Goal: Task Accomplishment & Management: Manage account settings

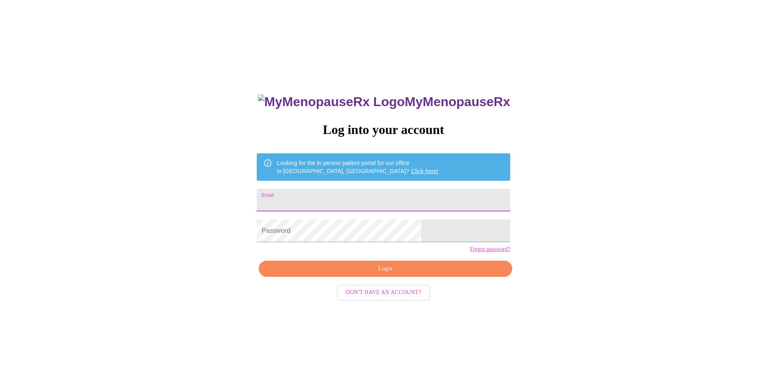
click at [321, 198] on input "Email" at bounding box center [383, 200] width 253 height 23
type input "kjwisman@yahoo.com"
click at [372, 274] on span "Login" at bounding box center [385, 269] width 235 height 10
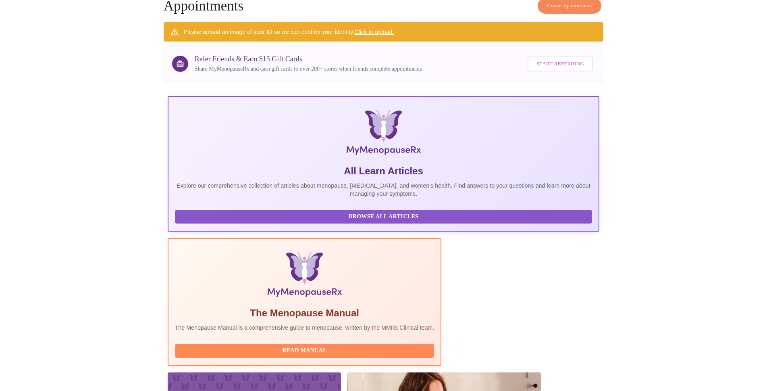
scroll to position [74, 0]
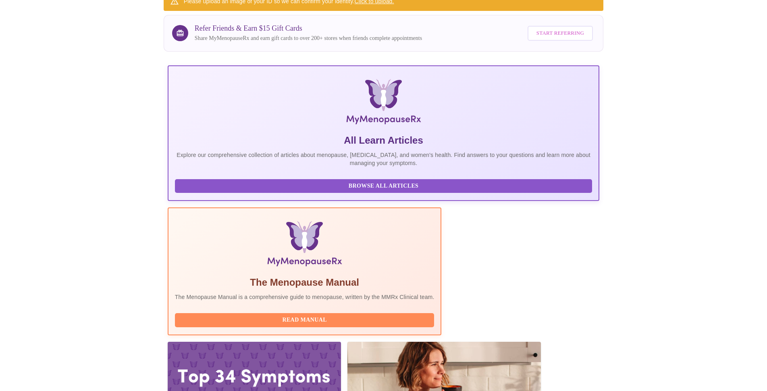
drag, startPoint x: 280, startPoint y: 281, endPoint x: 226, endPoint y: 280, distance: 54.4
copy h3 "enny Kowalczyk"
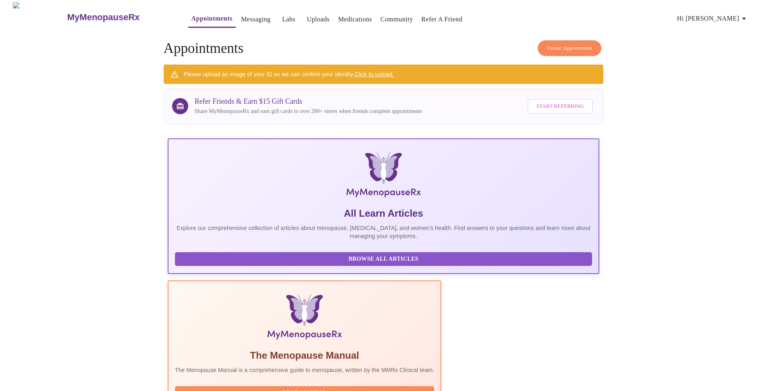
scroll to position [0, 0]
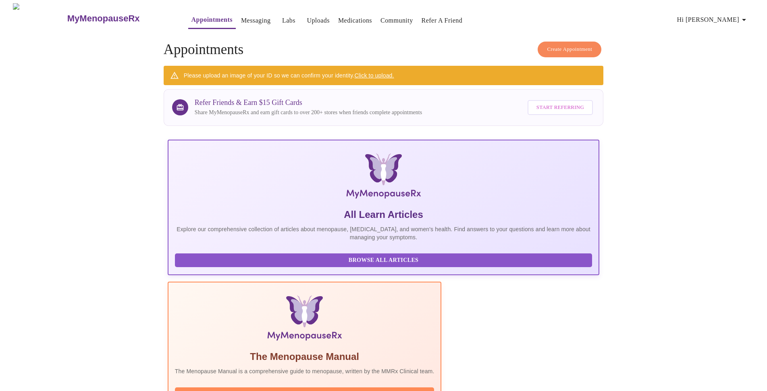
click at [749, 17] on icon "button" at bounding box center [744, 20] width 10 height 10
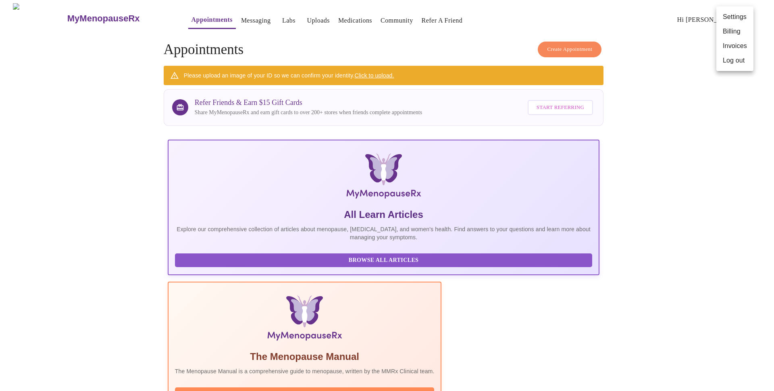
drag, startPoint x: 657, startPoint y: 120, endPoint x: 657, endPoint y: 111, distance: 8.5
click at [657, 119] on div at bounding box center [387, 195] width 774 height 391
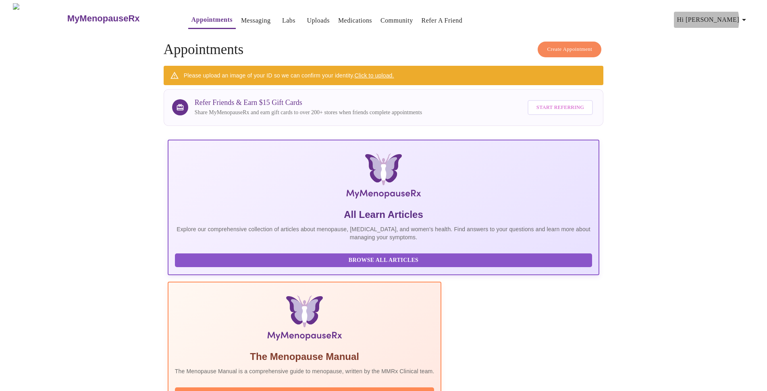
click at [745, 17] on icon "button" at bounding box center [744, 20] width 10 height 10
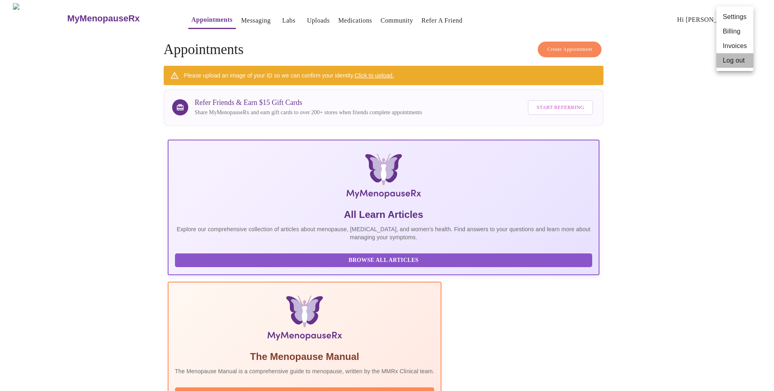
click at [735, 60] on li "Log out" at bounding box center [734, 60] width 37 height 15
